Goal: Task Accomplishment & Management: Manage account settings

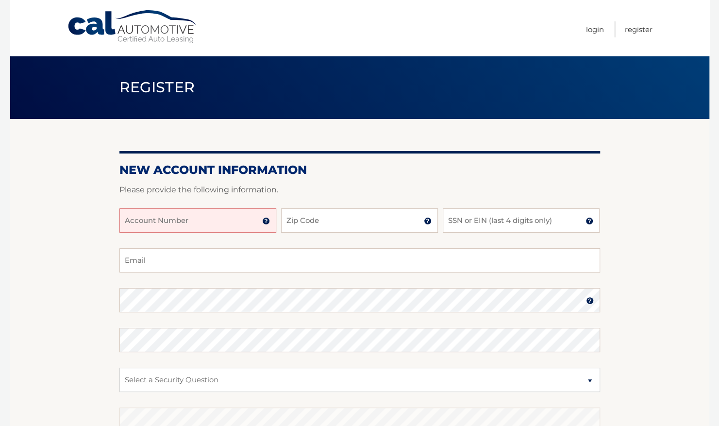
click at [205, 223] on input "Account Number" at bounding box center [197, 220] width 157 height 24
type input "44456012951"
click at [338, 221] on input "Zip Code" at bounding box center [359, 220] width 157 height 24
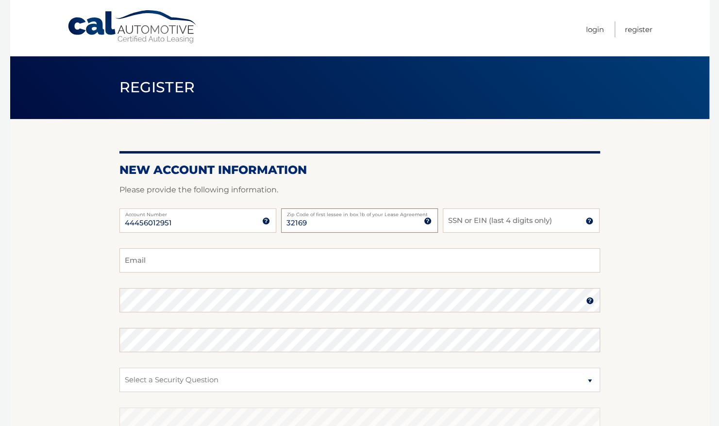
type input "32169"
click at [469, 223] on input "SSN or EIN (last 4 digits only)" at bounding box center [521, 220] width 157 height 24
type input "2801"
click at [329, 259] on input "Email" at bounding box center [359, 260] width 481 height 24
type input "bosques.josel@gmail.com"
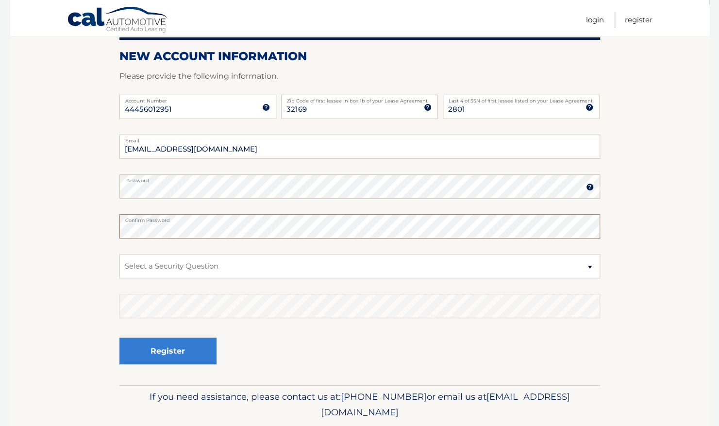
scroll to position [119, 0]
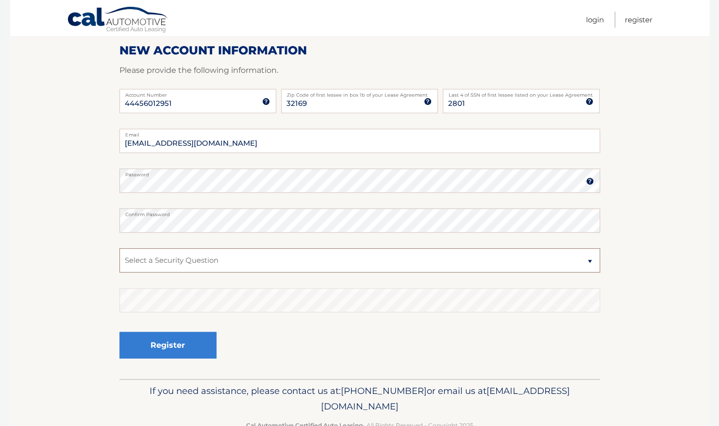
click at [263, 264] on select "Select a Security Question What was the name of your elementary school? What is…" at bounding box center [359, 260] width 481 height 24
select select "2"
click at [119, 248] on select "Select a Security Question What was the name of your elementary school? What is…" at bounding box center [359, 260] width 481 height 24
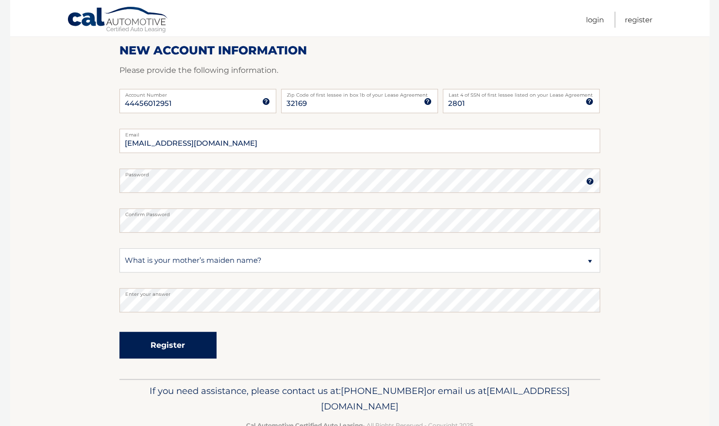
click at [174, 342] on button "Register" at bounding box center [167, 345] width 97 height 27
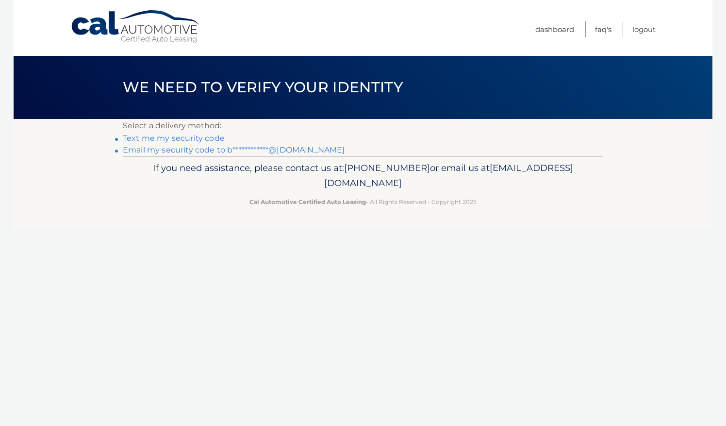
click at [179, 139] on link "Text me my security code" at bounding box center [174, 137] width 102 height 9
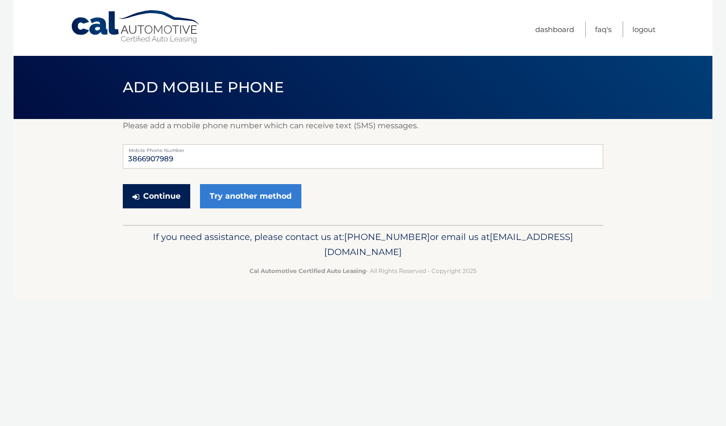
click at [162, 199] on button "Continue" at bounding box center [156, 196] width 67 height 24
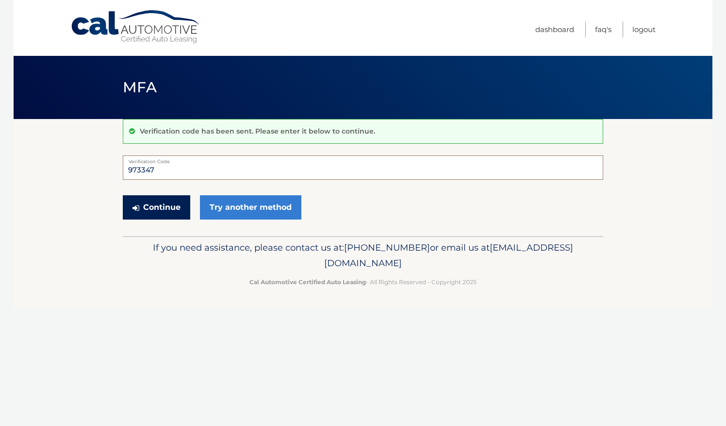
type input "973347"
click at [162, 207] on button "Continue" at bounding box center [156, 207] width 67 height 24
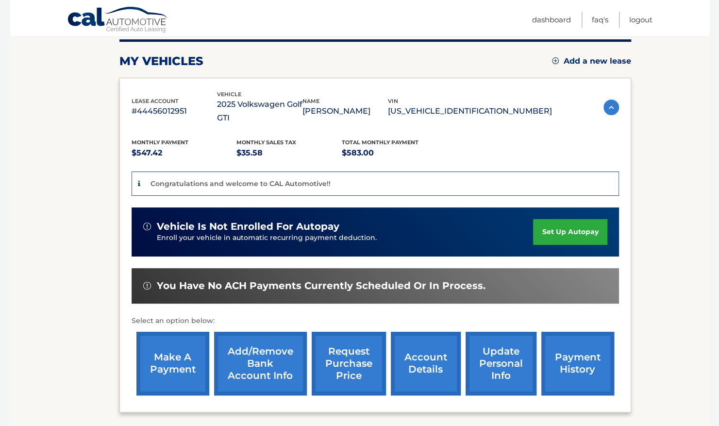
scroll to position [127, 0]
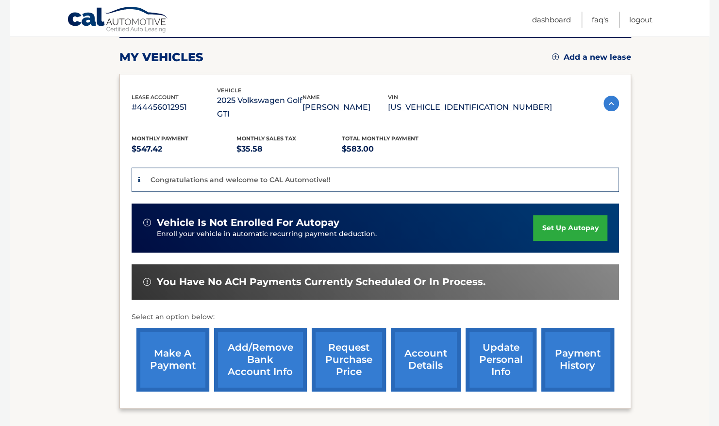
click at [558, 215] on link "set up autopay" at bounding box center [570, 228] width 74 height 26
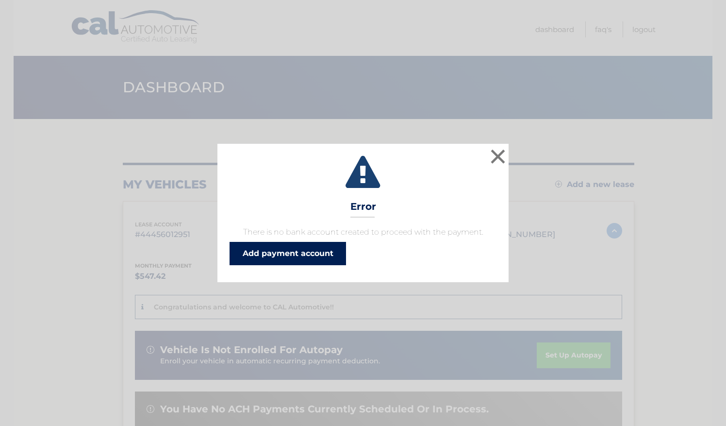
click at [318, 256] on link "Add payment account" at bounding box center [288, 253] width 116 height 23
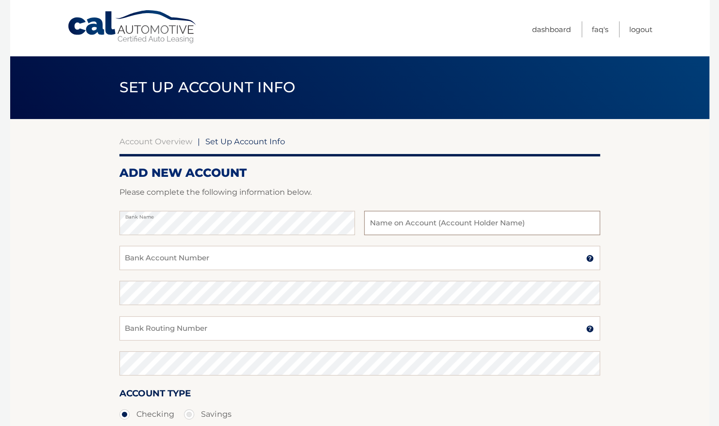
click at [387, 221] on input "text" at bounding box center [481, 223] width 235 height 24
type input "[PERSON_NAME]"
click at [267, 257] on input "Bank Account Number" at bounding box center [359, 258] width 481 height 24
type input "228163785"
click at [161, 330] on input "Bank Routing Number" at bounding box center [359, 328] width 481 height 24
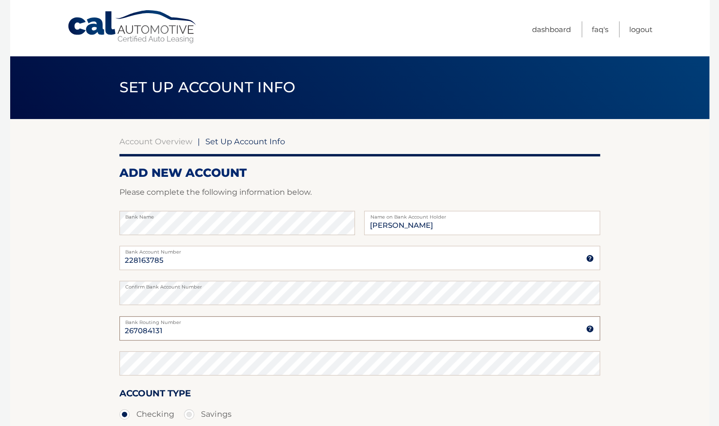
type input "267084131"
click at [106, 367] on section "Account Overview | Set Up Account Info ADD NEW ACCOUNT Please complete the foll…" at bounding box center [359, 304] width 699 height 370
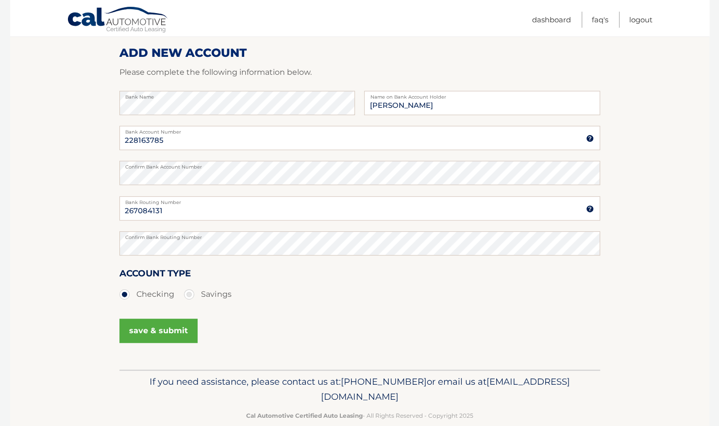
scroll to position [120, 0]
click at [143, 330] on button "save & submit" at bounding box center [158, 330] width 78 height 24
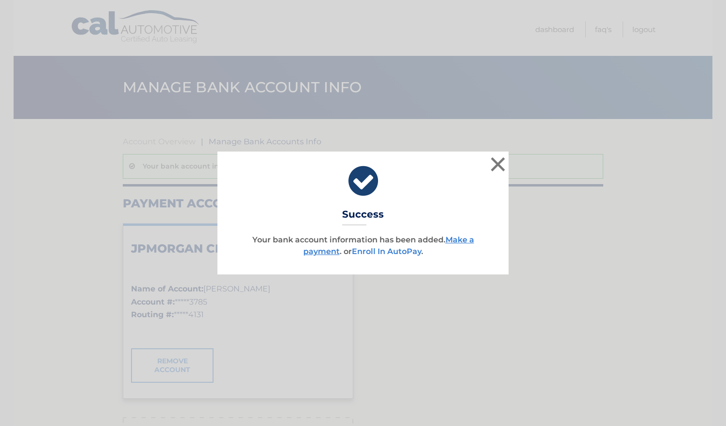
click at [390, 252] on link "Enroll In AutoPay" at bounding box center [386, 251] width 69 height 9
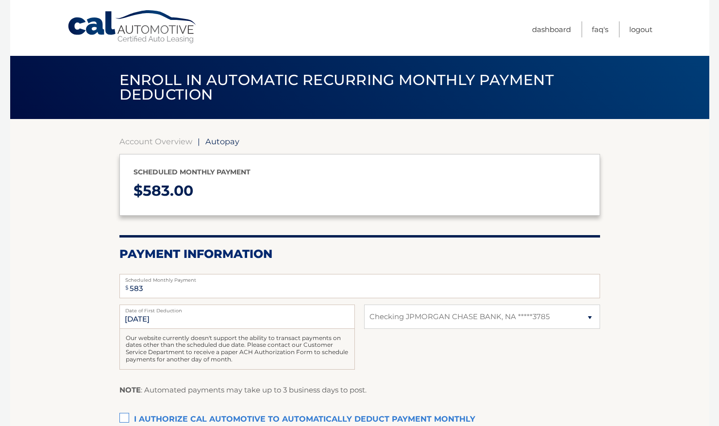
select select "NTY0N2Q0N2EtYTJlMi00YzIyLWFiZGItYjU2OWVhZjhkOTU0"
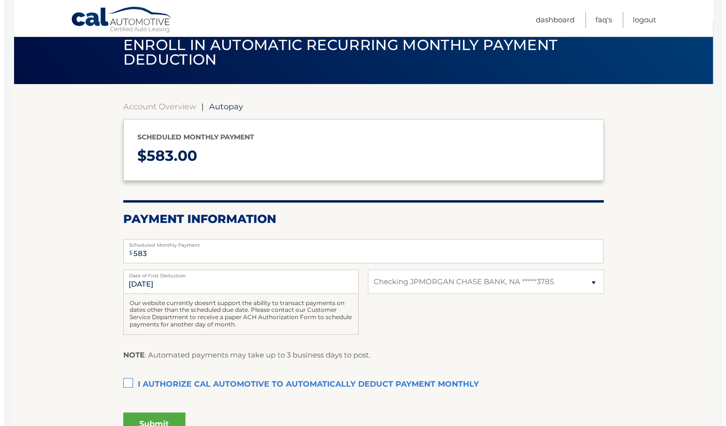
scroll to position [64, 0]
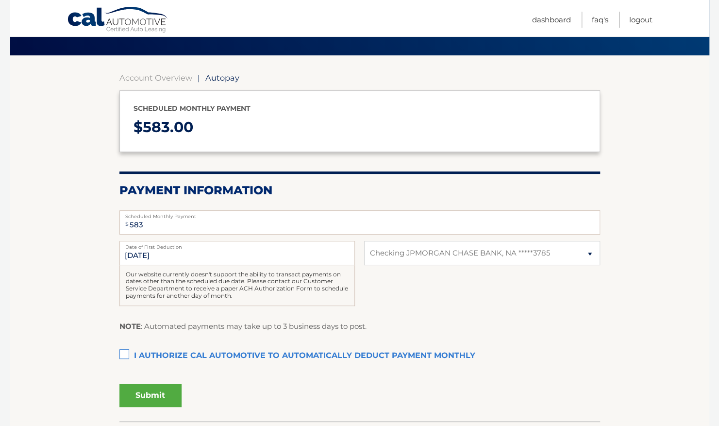
click at [125, 354] on label "I authorize cal automotive to automatically deduct payment monthly This checkbo…" at bounding box center [359, 355] width 481 height 19
click at [0, 0] on input "I authorize cal automotive to automatically deduct payment monthly This checkbo…" at bounding box center [0, 0] width 0 height 0
click at [151, 394] on button "Submit" at bounding box center [150, 394] width 62 height 23
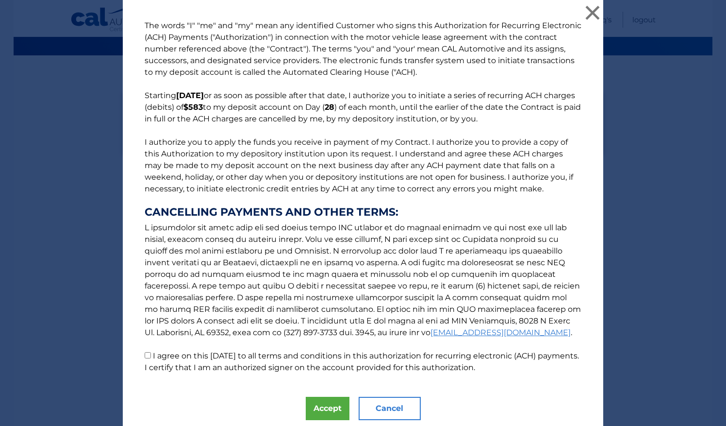
scroll to position [33, 0]
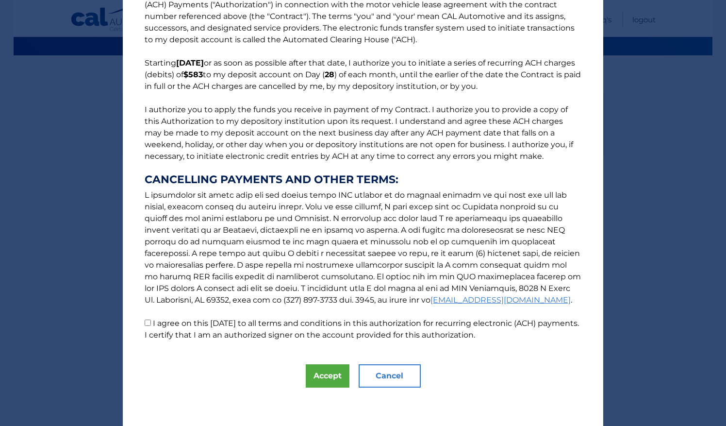
click at [146, 321] on input "I agree on this 09/23/2025 to all terms and conditions in this authorization fo…" at bounding box center [148, 322] width 6 height 6
checkbox input "true"
click at [323, 374] on button "Accept" at bounding box center [328, 375] width 44 height 23
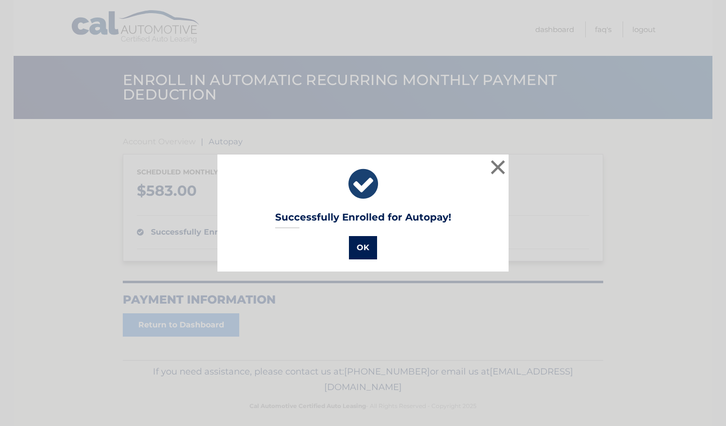
click at [363, 247] on button "OK" at bounding box center [363, 247] width 28 height 23
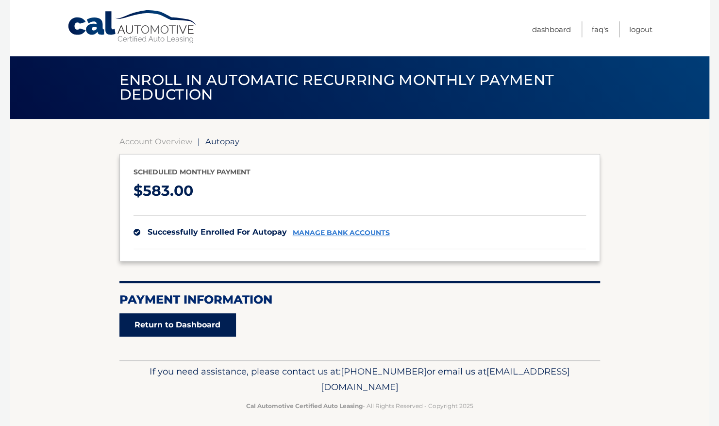
click at [177, 321] on link "Return to Dashboard" at bounding box center [177, 324] width 116 height 23
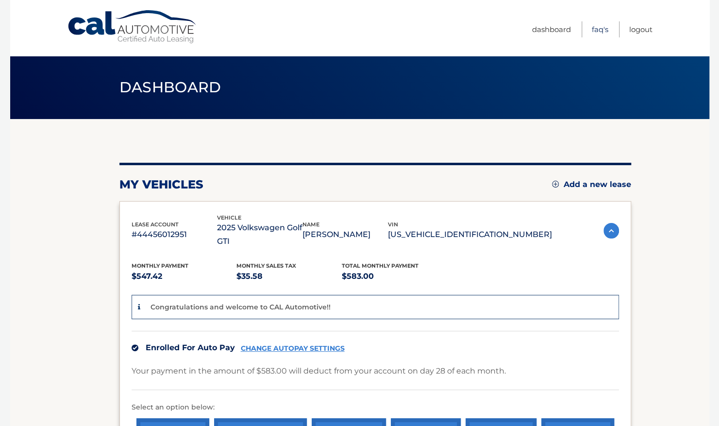
click at [601, 27] on link "FAQ's" at bounding box center [600, 29] width 17 height 16
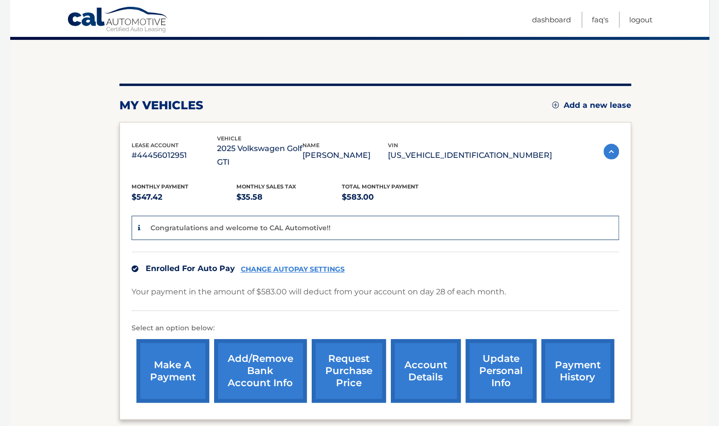
scroll to position [80, 0]
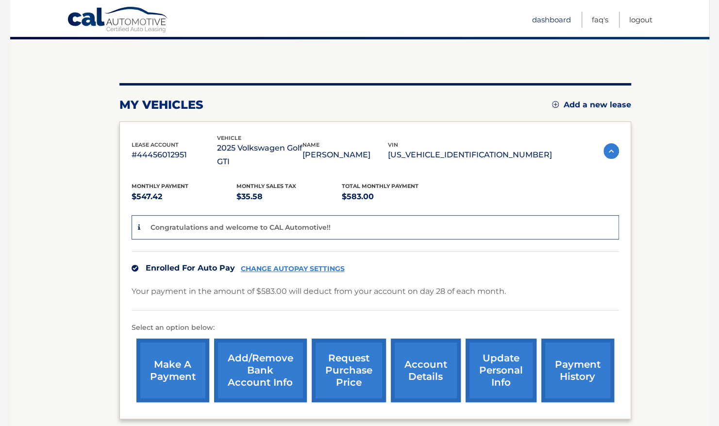
click at [547, 18] on link "Dashboard" at bounding box center [551, 20] width 39 height 16
